Goal: Find specific page/section

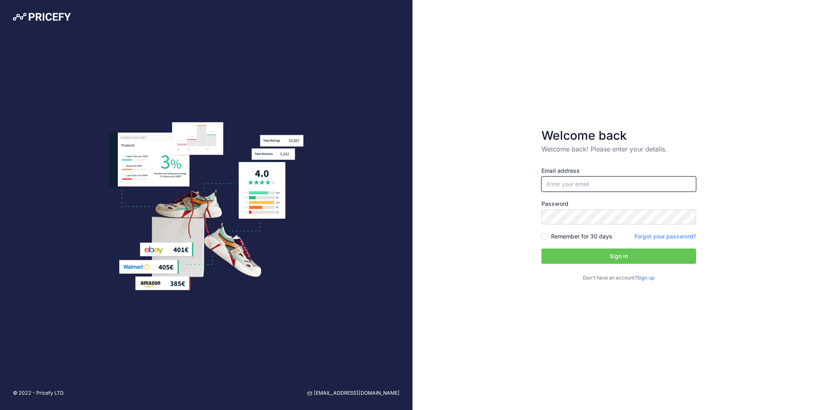
type input "[EMAIL_ADDRESS][DOMAIN_NAME]"
click at [607, 257] on button "Sign in" at bounding box center [618, 255] width 155 height 15
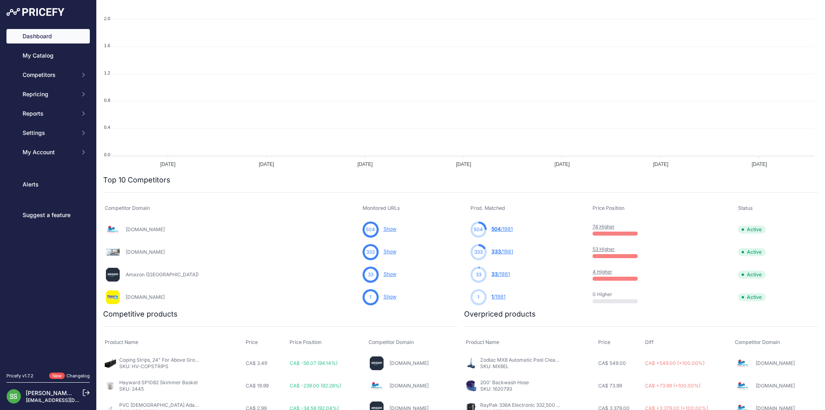
scroll to position [259, 0]
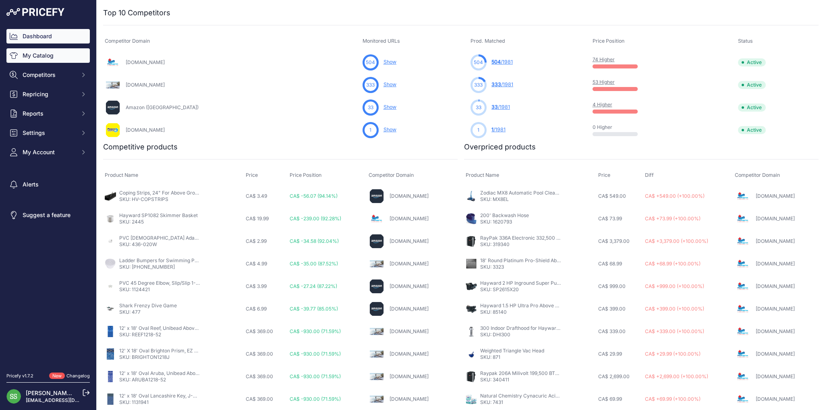
click at [45, 60] on link "My Catalog" at bounding box center [47, 55] width 83 height 14
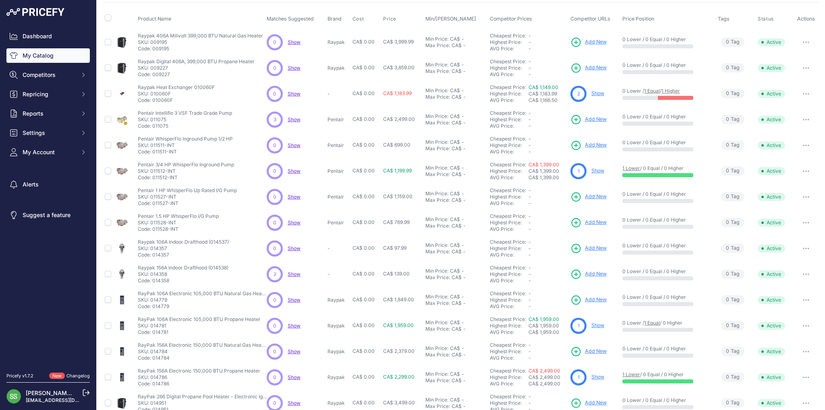
scroll to position [73, 0]
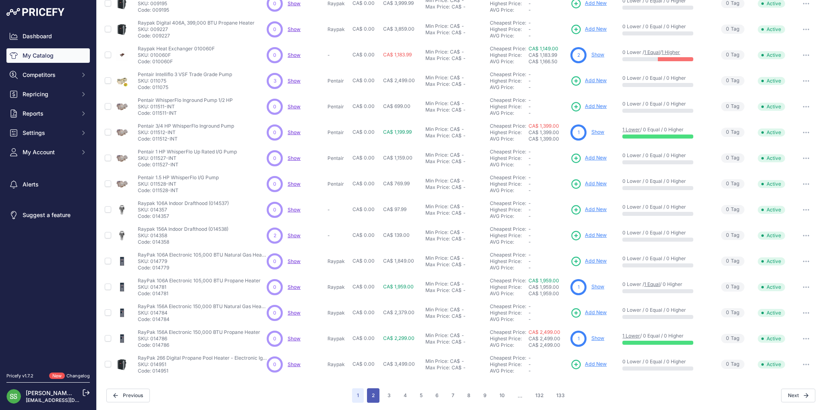
click at [374, 394] on button "2" at bounding box center [373, 395] width 12 height 14
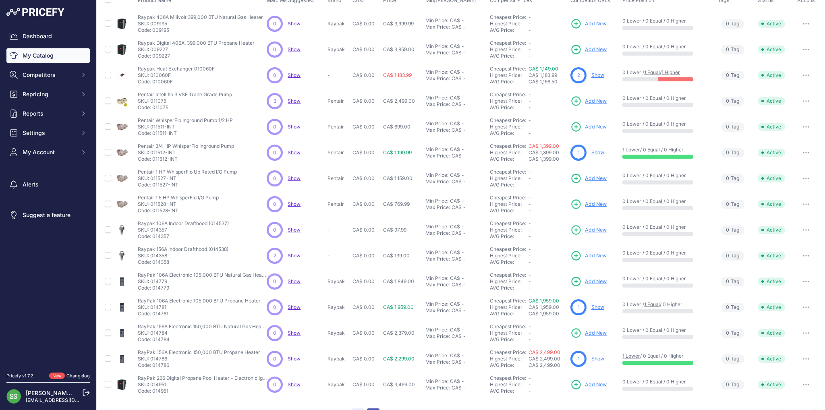
scroll to position [93, 0]
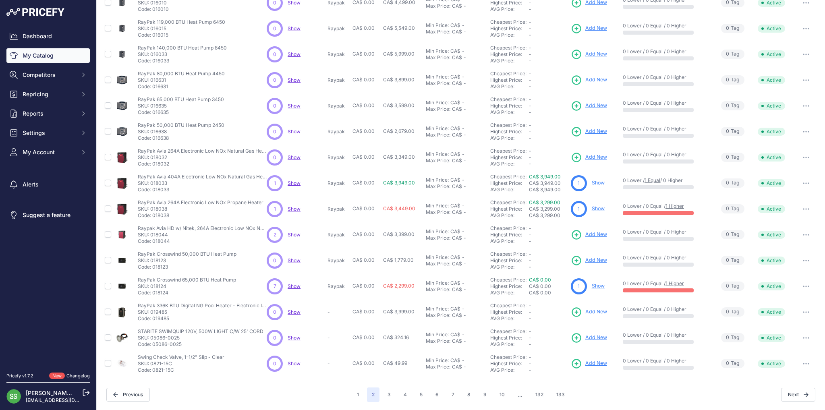
scroll to position [73, 0]
click at [390, 395] on button "3" at bounding box center [389, 395] width 13 height 14
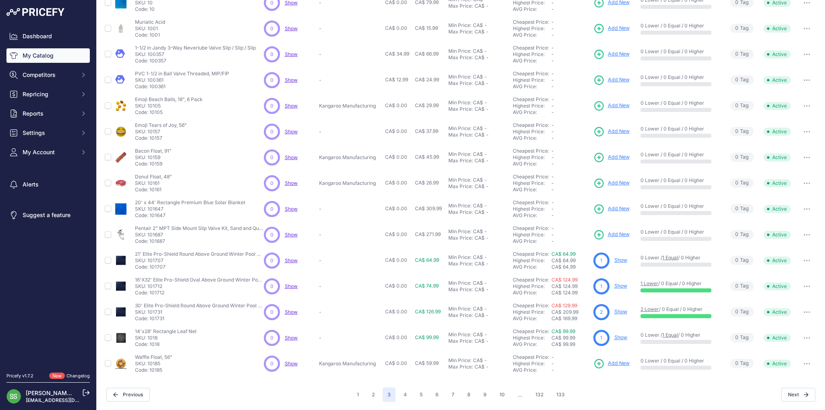
scroll to position [73, 0]
click at [406, 396] on button "4" at bounding box center [405, 395] width 13 height 14
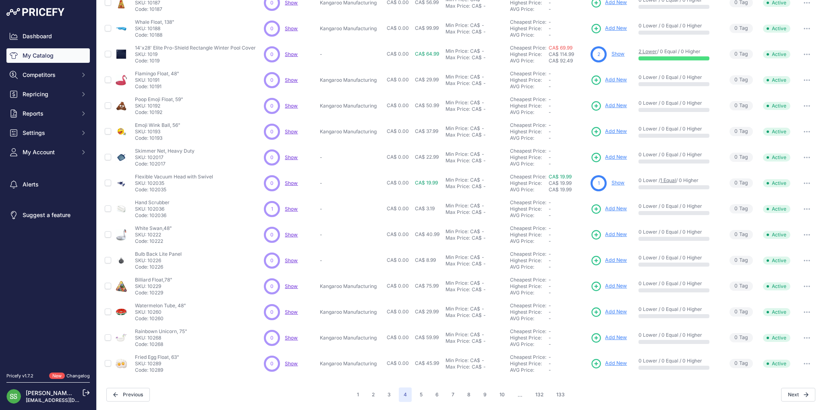
scroll to position [73, 0]
click at [420, 393] on button "5" at bounding box center [421, 395] width 12 height 14
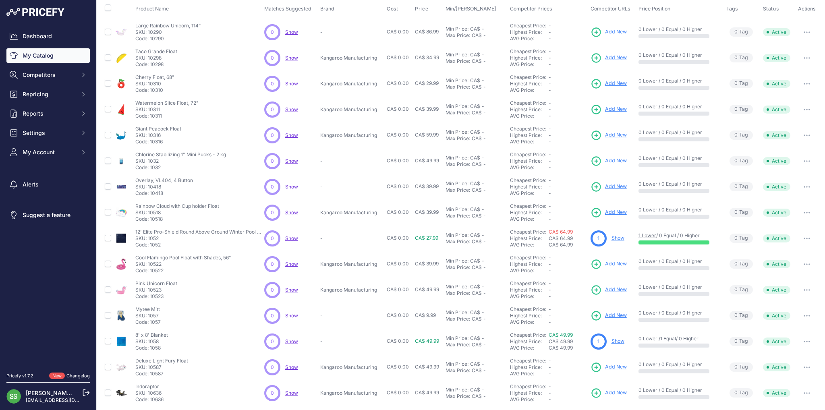
scroll to position [73, 0]
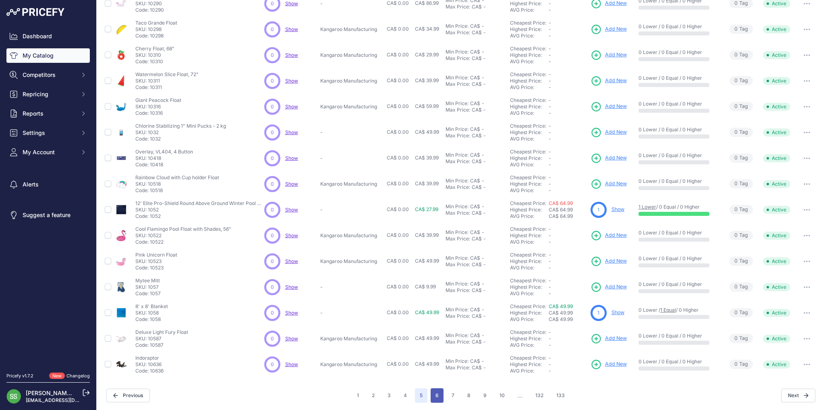
click at [438, 390] on button "6" at bounding box center [436, 395] width 13 height 14
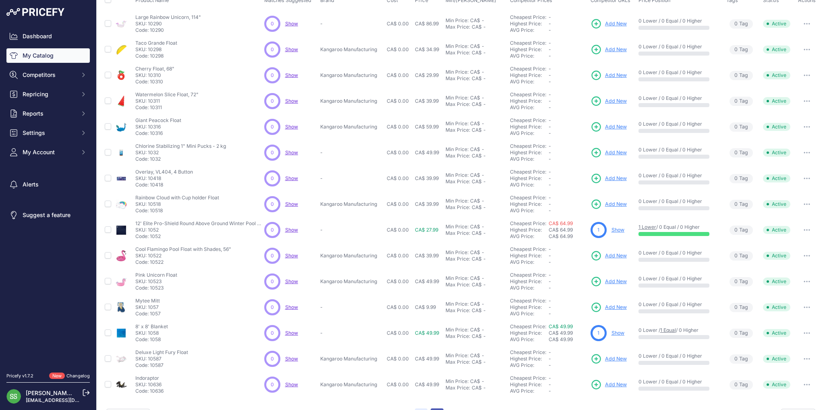
scroll to position [93, 0]
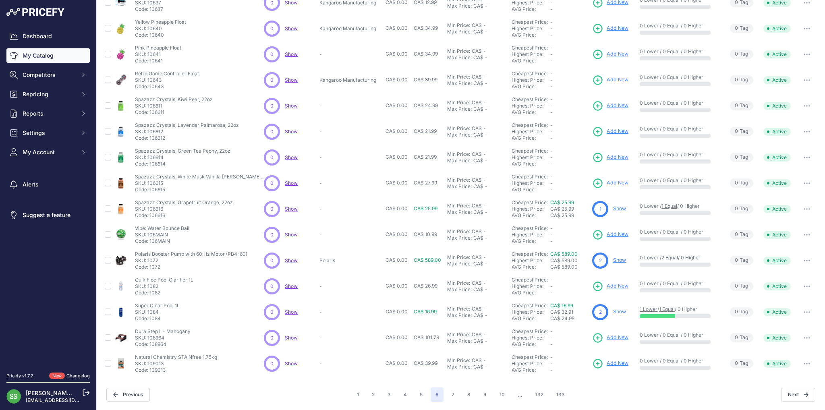
scroll to position [73, 0]
click at [453, 393] on button "7" at bounding box center [453, 395] width 12 height 14
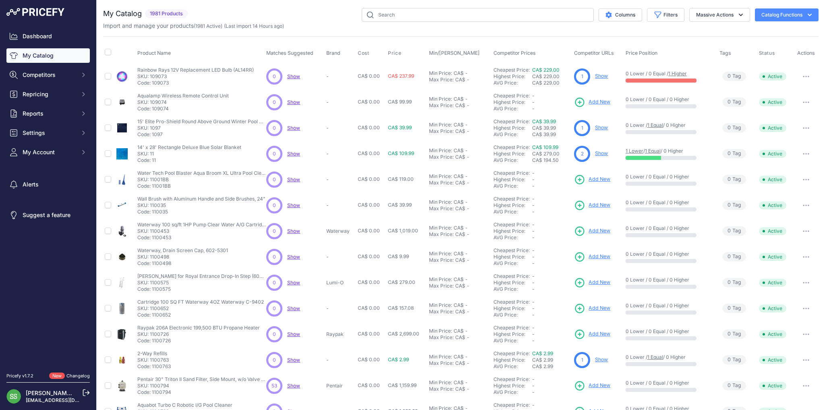
scroll to position [73, 0]
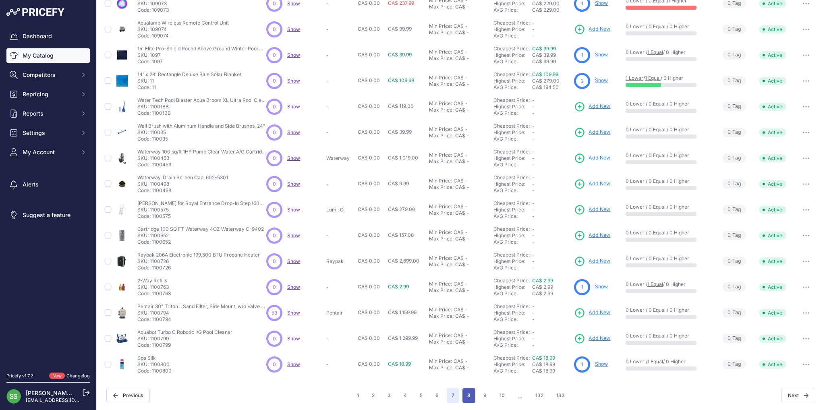
click at [469, 397] on button "8" at bounding box center [468, 395] width 13 height 14
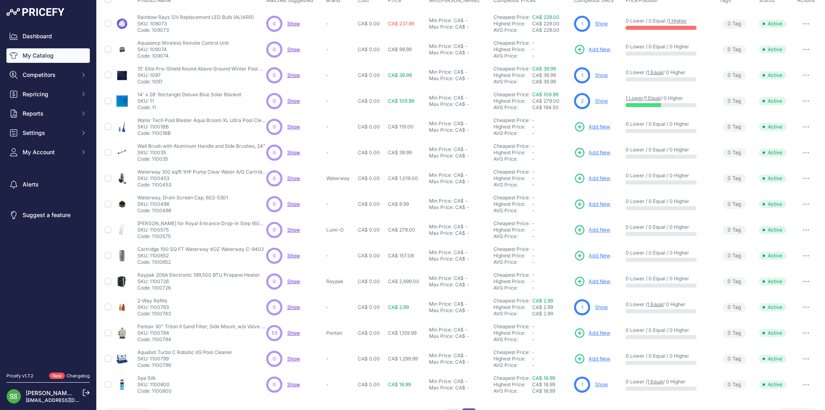
scroll to position [93, 0]
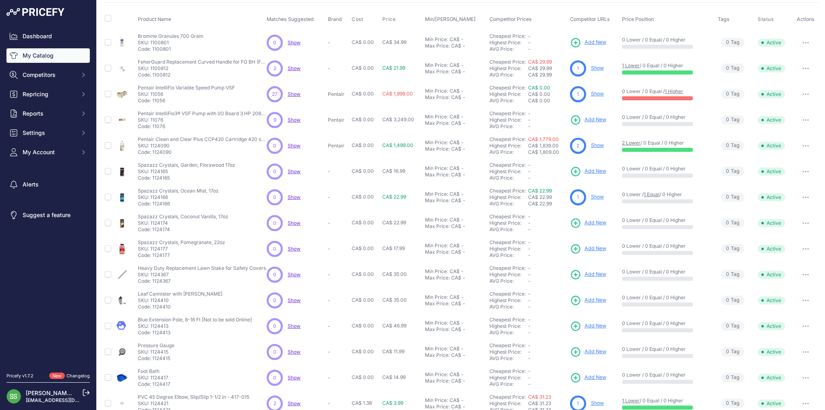
scroll to position [73, 0]
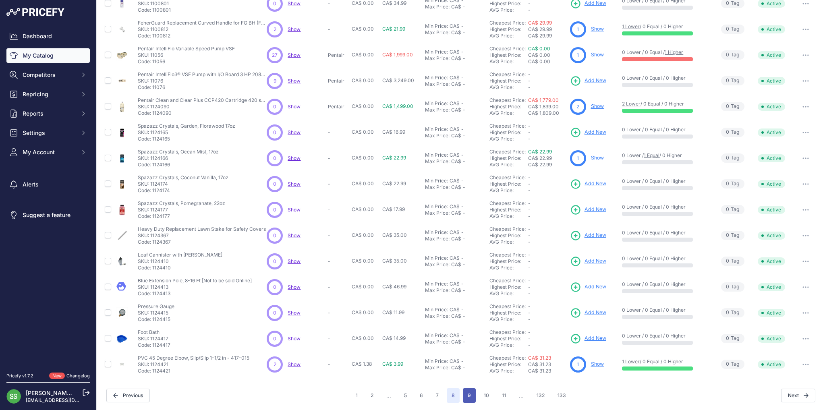
click at [469, 393] on button "9" at bounding box center [469, 395] width 13 height 14
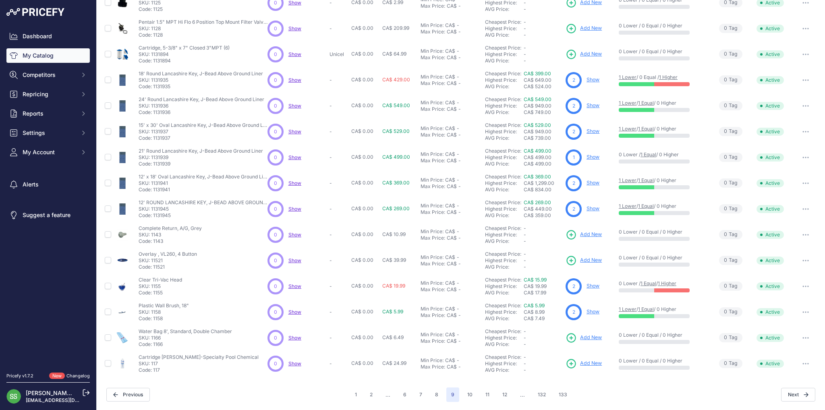
scroll to position [73, 0]
click at [466, 396] on button "10" at bounding box center [469, 395] width 15 height 14
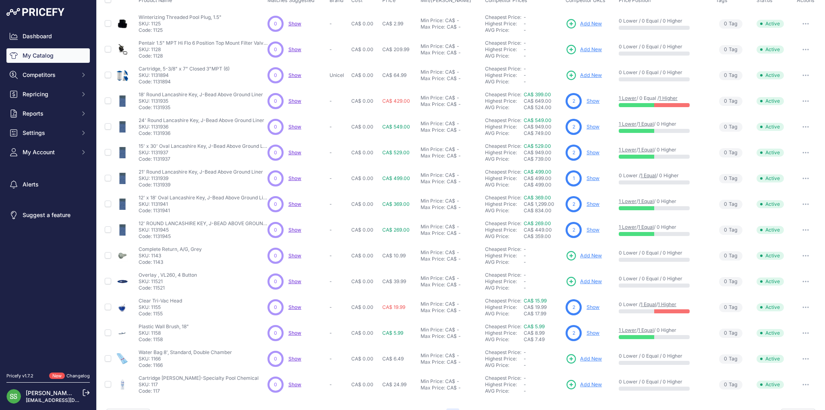
scroll to position [93, 0]
